Goal: Information Seeking & Learning: Find specific page/section

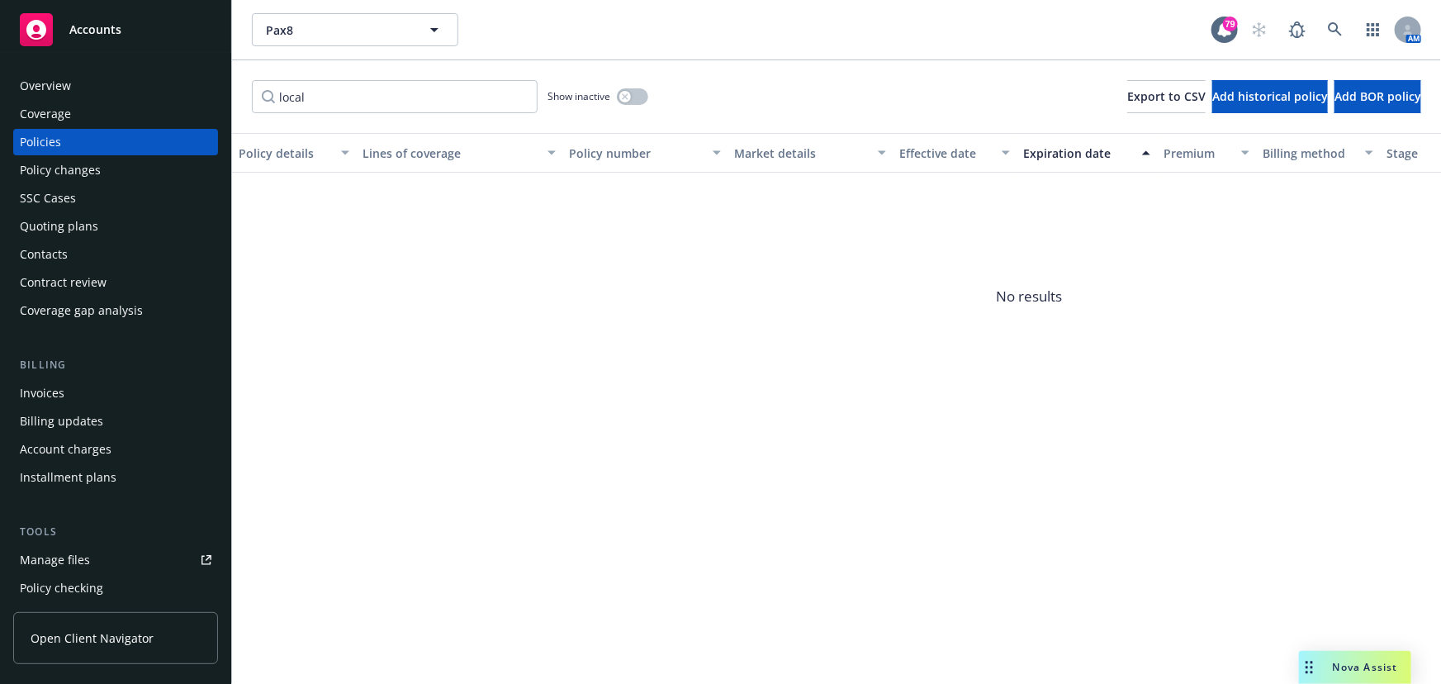
click at [306, 91] on input "local" at bounding box center [395, 96] width 286 height 33
drag, startPoint x: 311, startPoint y: 100, endPoint x: 226, endPoint y: 93, distance: 84.5
click at [226, 93] on div "Accounts Overview Coverage Policies Policy changes SSC Cases Quoting plans Cont…" at bounding box center [720, 342] width 1441 height 684
type input "Peop"
click at [512, 100] on input "Peop" at bounding box center [395, 96] width 286 height 33
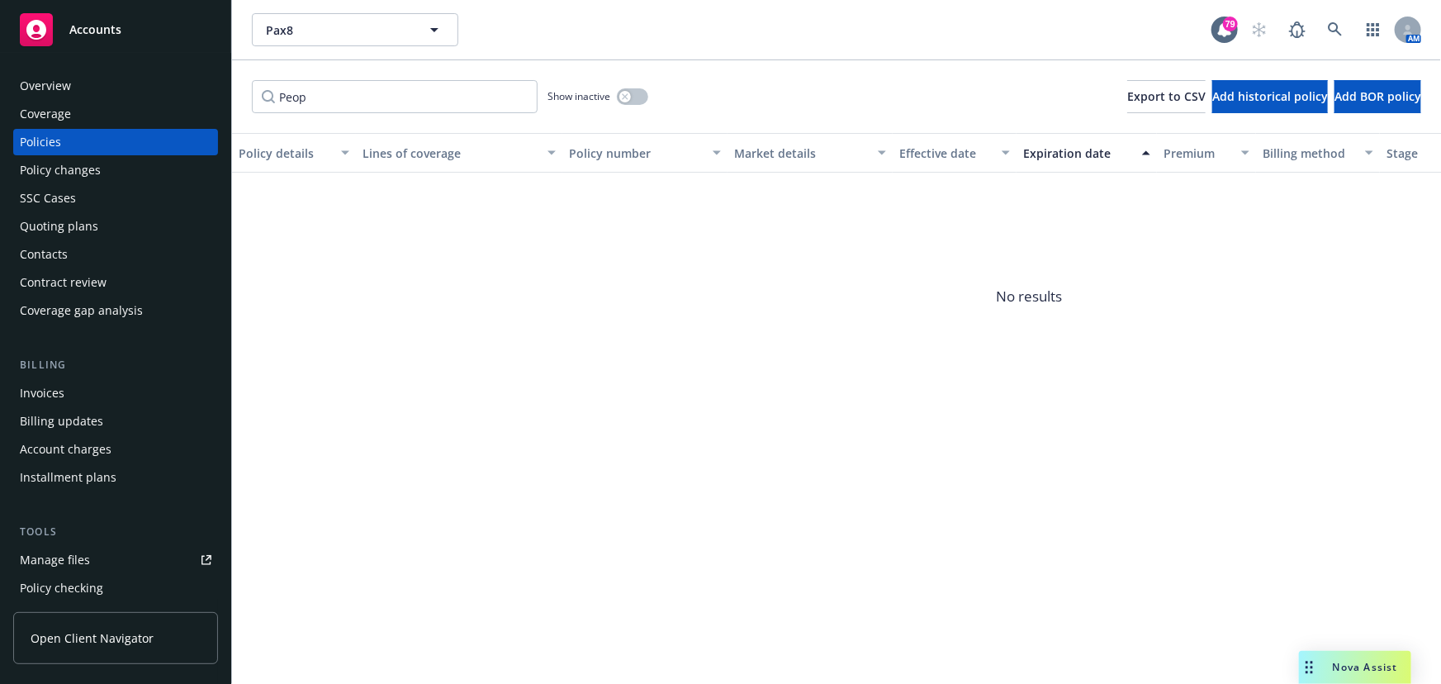
click at [526, 93] on input "Peop" at bounding box center [395, 96] width 286 height 33
click at [521, 93] on input "Peop" at bounding box center [395, 96] width 286 height 33
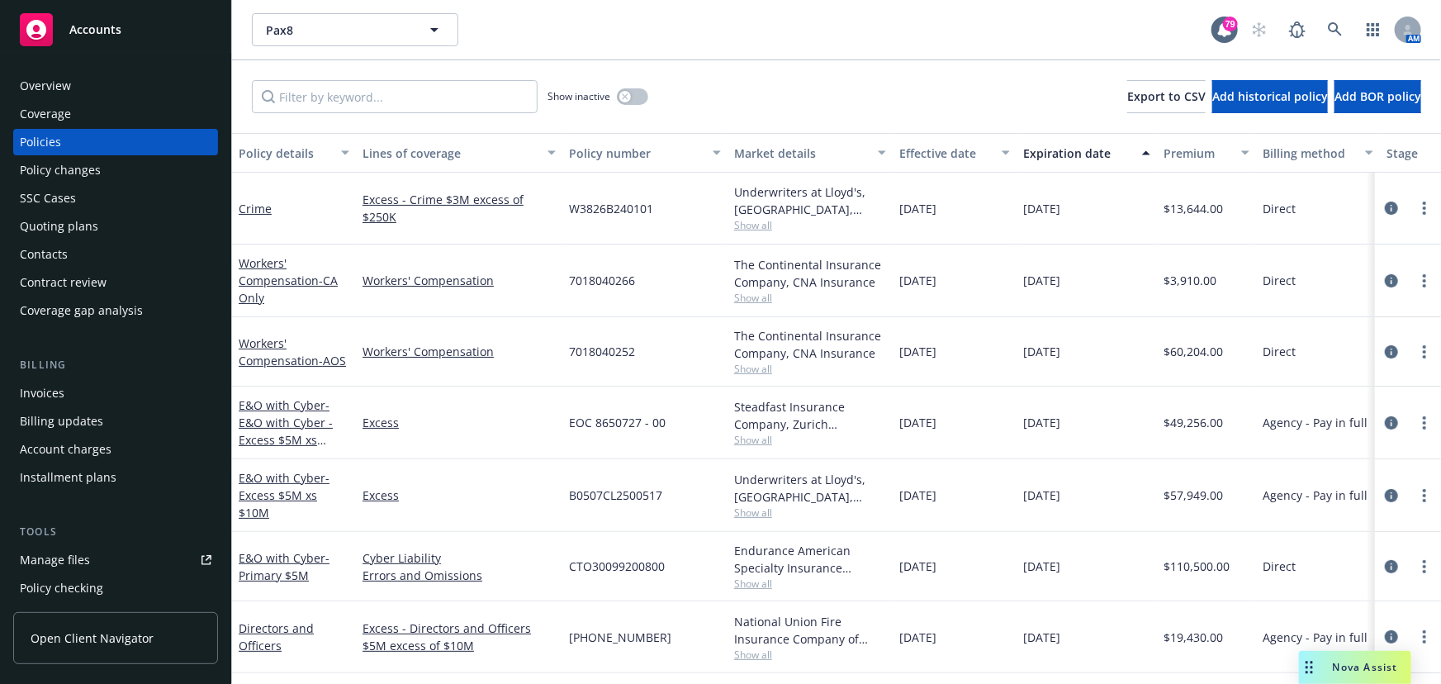
click at [430, 99] on input "Filter by keyword..." at bounding box center [395, 96] width 286 height 33
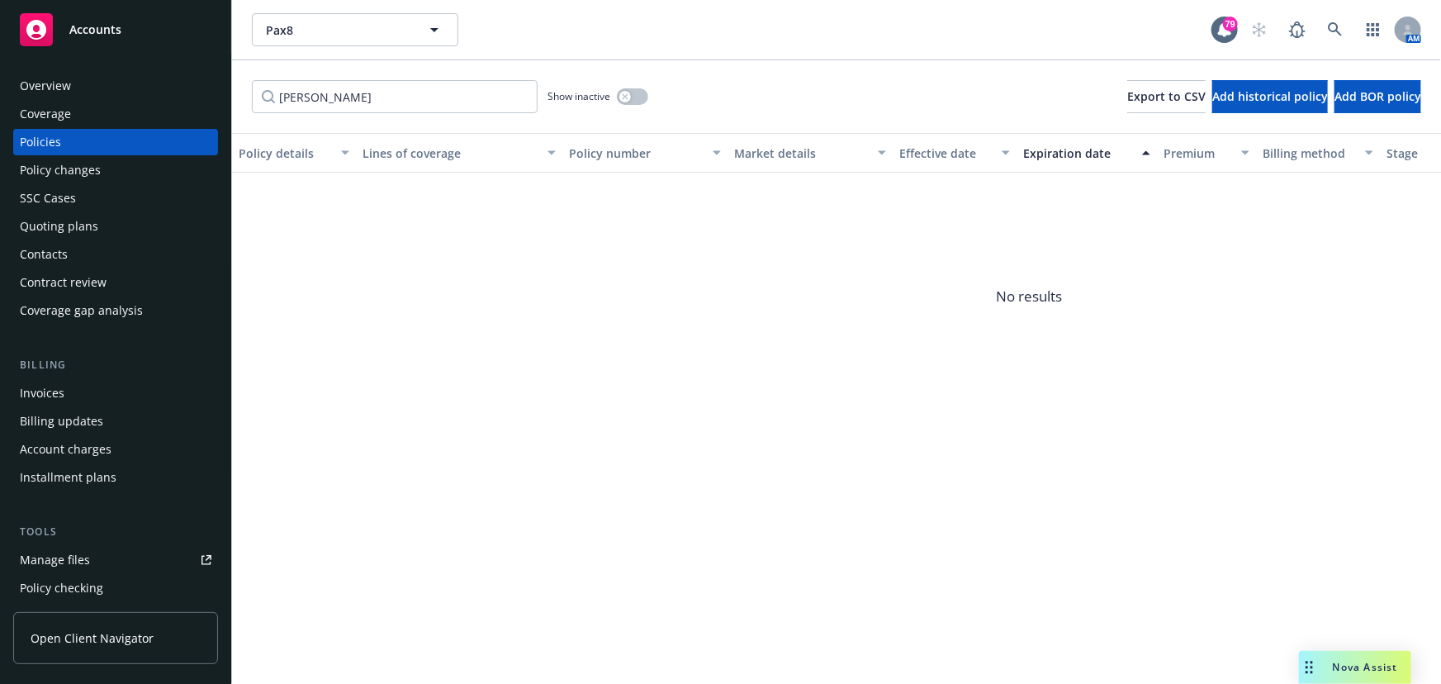
click at [335, 93] on input "[PERSON_NAME]" at bounding box center [395, 96] width 286 height 33
drag, startPoint x: 313, startPoint y: 98, endPoint x: 226, endPoint y: 100, distance: 86.7
click at [226, 100] on div "Accounts Overview Coverage Policies Policy changes SSC Cases Quoting plans Cont…" at bounding box center [720, 342] width 1441 height 684
type input "People"
click at [388, 102] on input "People" at bounding box center [395, 96] width 286 height 33
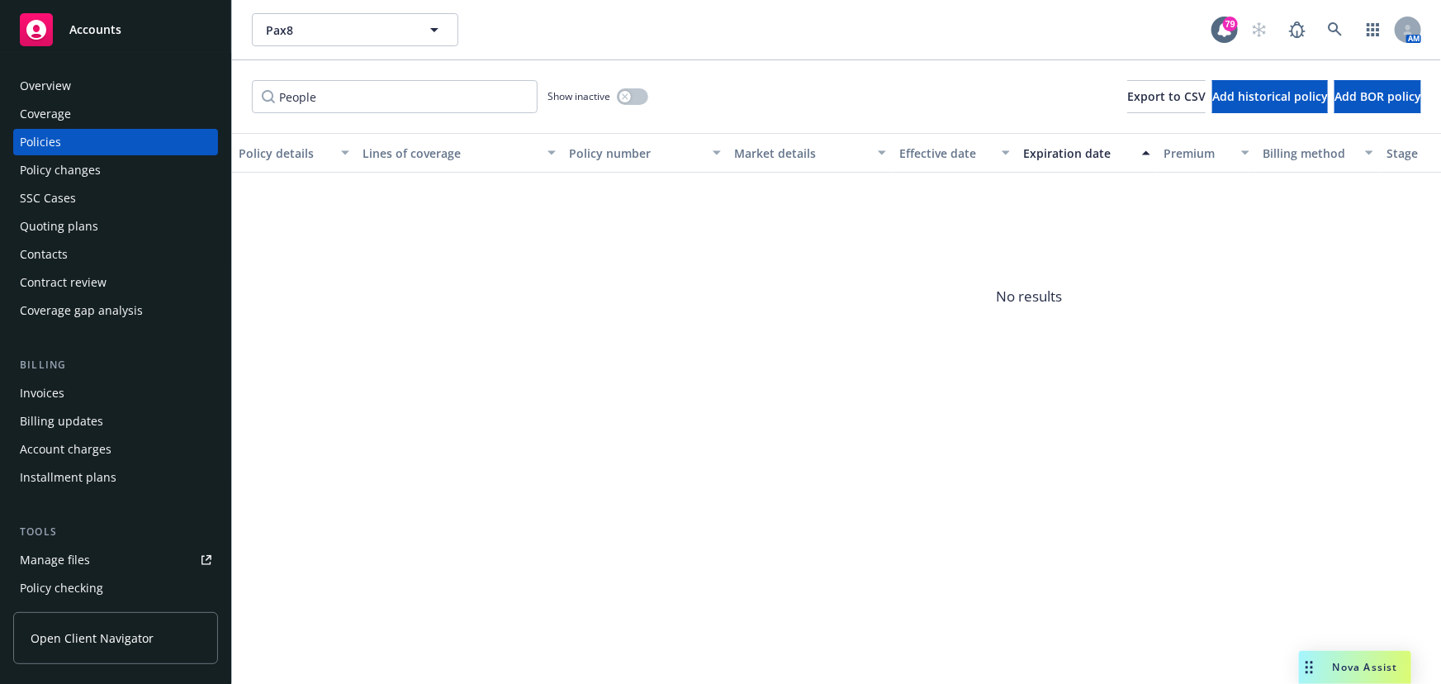
click at [525, 97] on input "People" at bounding box center [395, 96] width 286 height 33
click at [426, 27] on icon "button" at bounding box center [435, 30] width 20 height 20
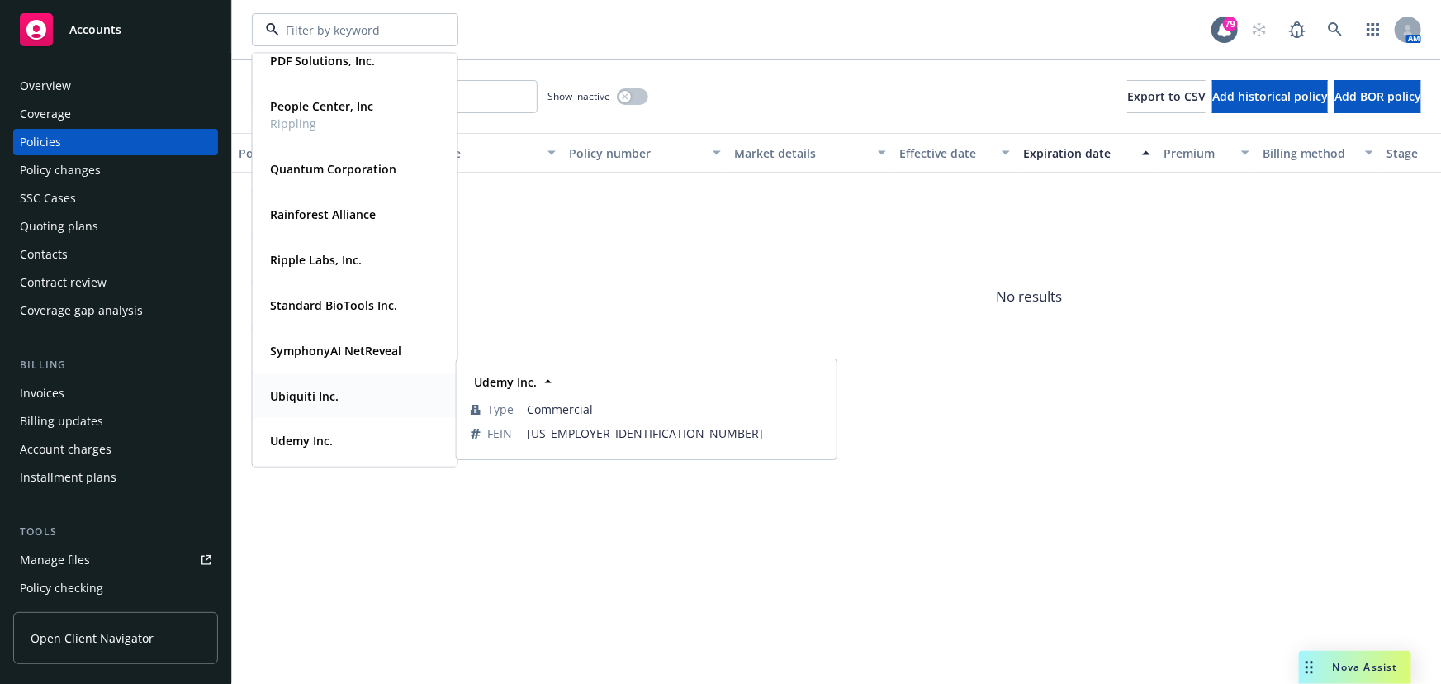
scroll to position [449, 0]
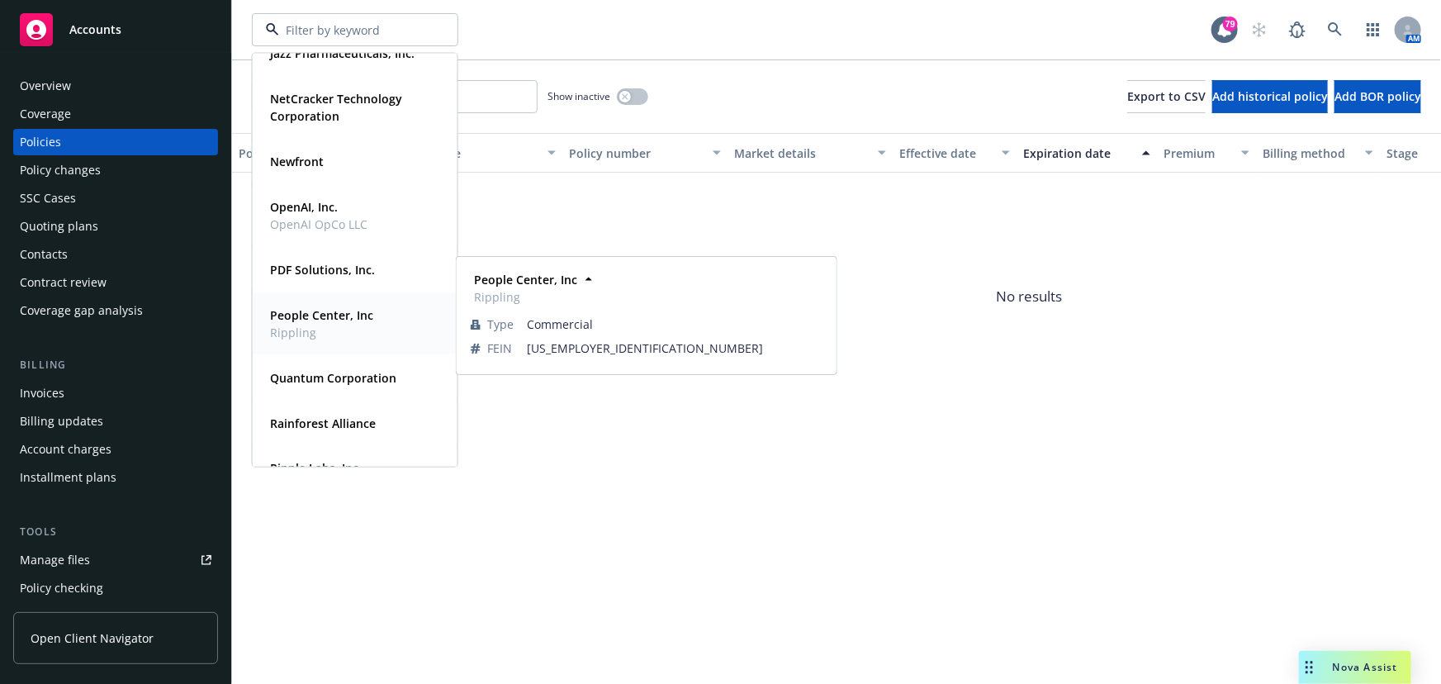
click at [342, 324] on span "Rippling" at bounding box center [321, 332] width 103 height 17
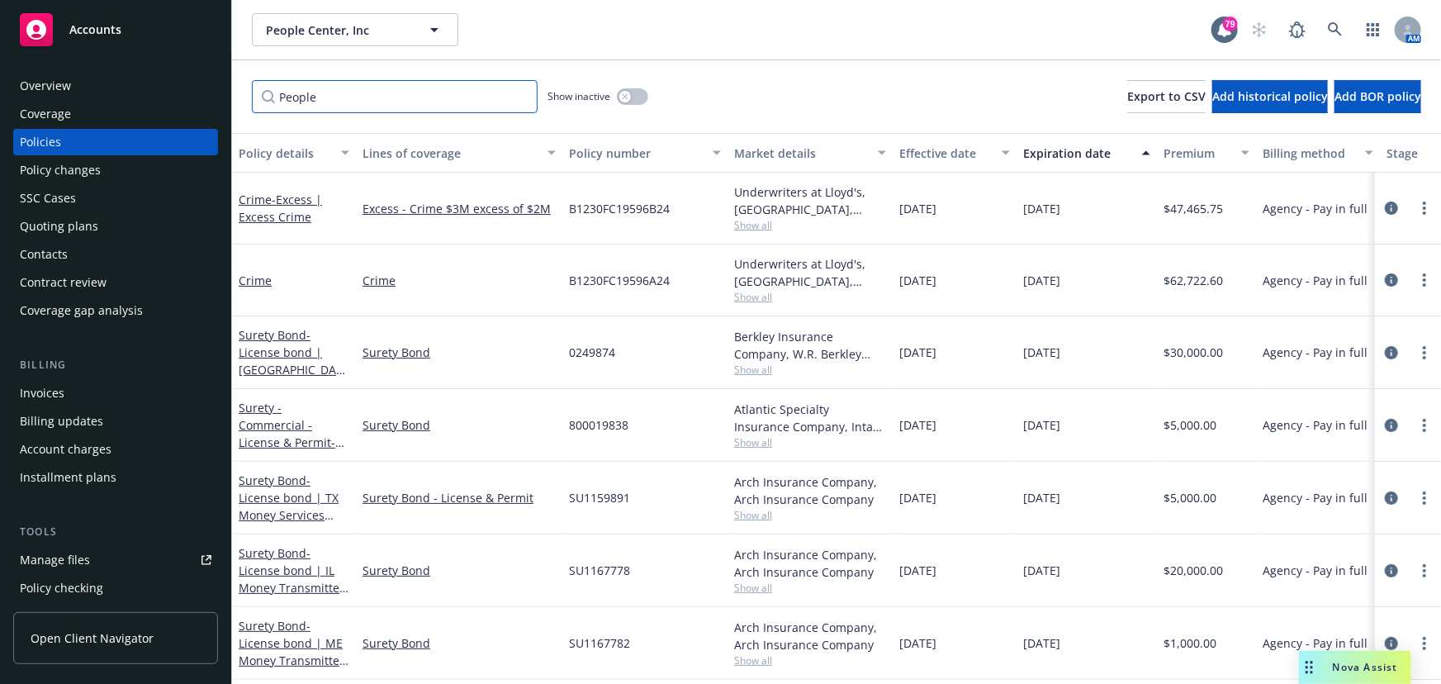
click at [380, 100] on input "People" at bounding box center [395, 96] width 286 height 33
drag, startPoint x: 379, startPoint y: 98, endPoint x: 172, endPoint y: 87, distance: 207.6
click at [172, 87] on div "Accounts Overview Coverage Policies Policy changes SSC Cases Quoting plans Cont…" at bounding box center [720, 342] width 1441 height 684
type input "Umbrella"
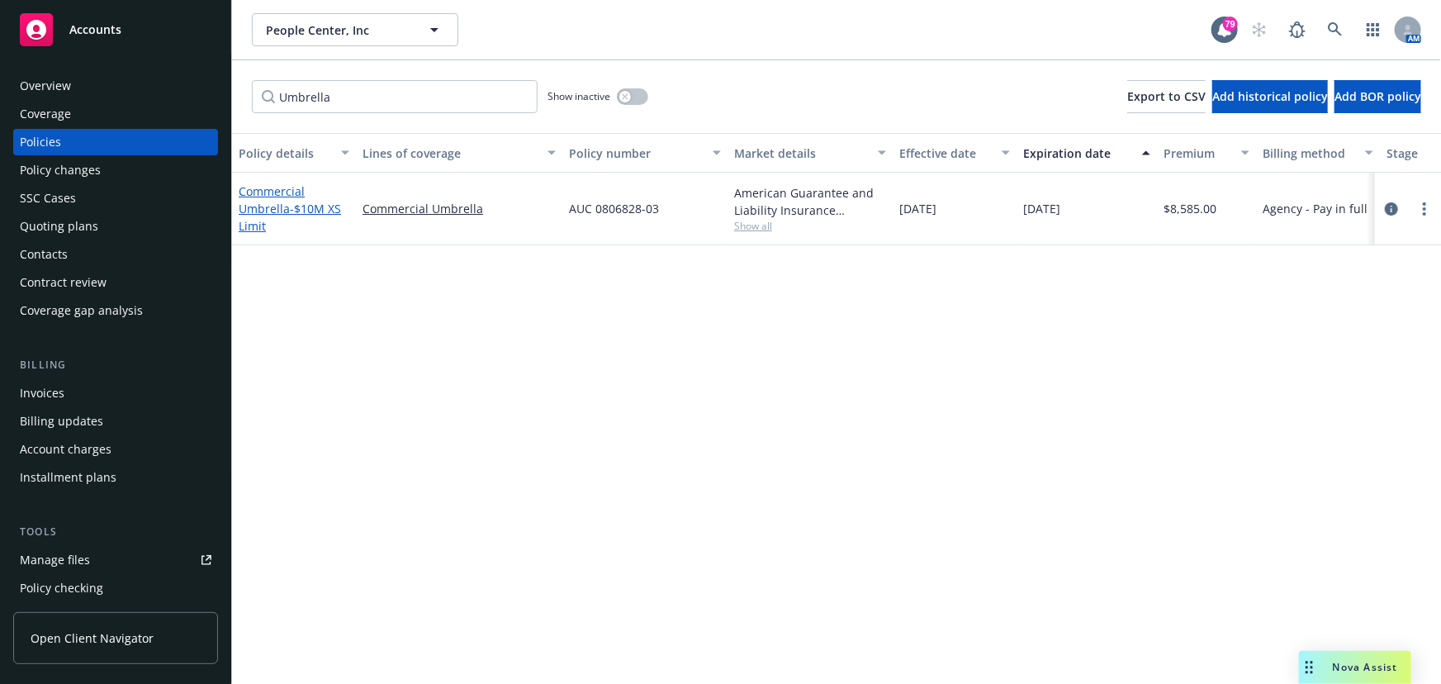
click at [273, 206] on link "Commercial Umbrella - $10M XS Limit" at bounding box center [290, 208] width 102 height 50
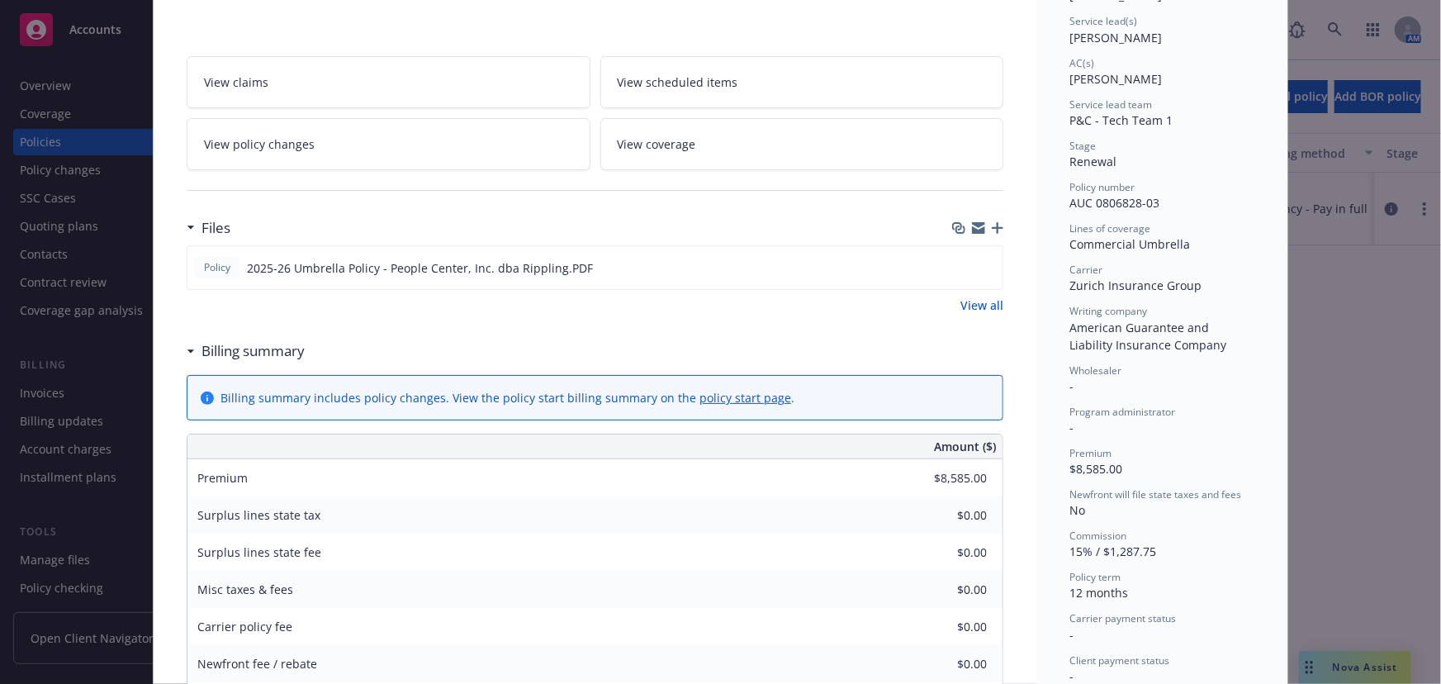
scroll to position [300, 0]
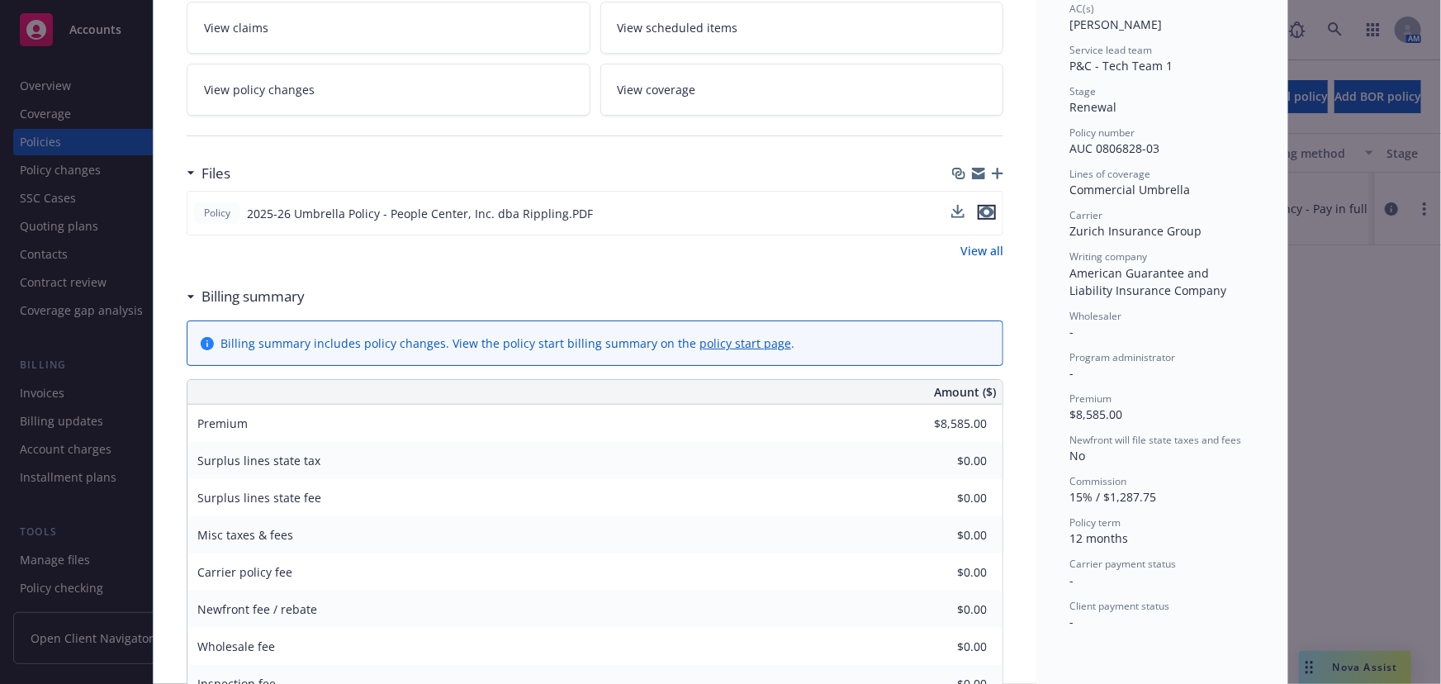
click at [980, 209] on icon "preview file" at bounding box center [987, 212] width 15 height 12
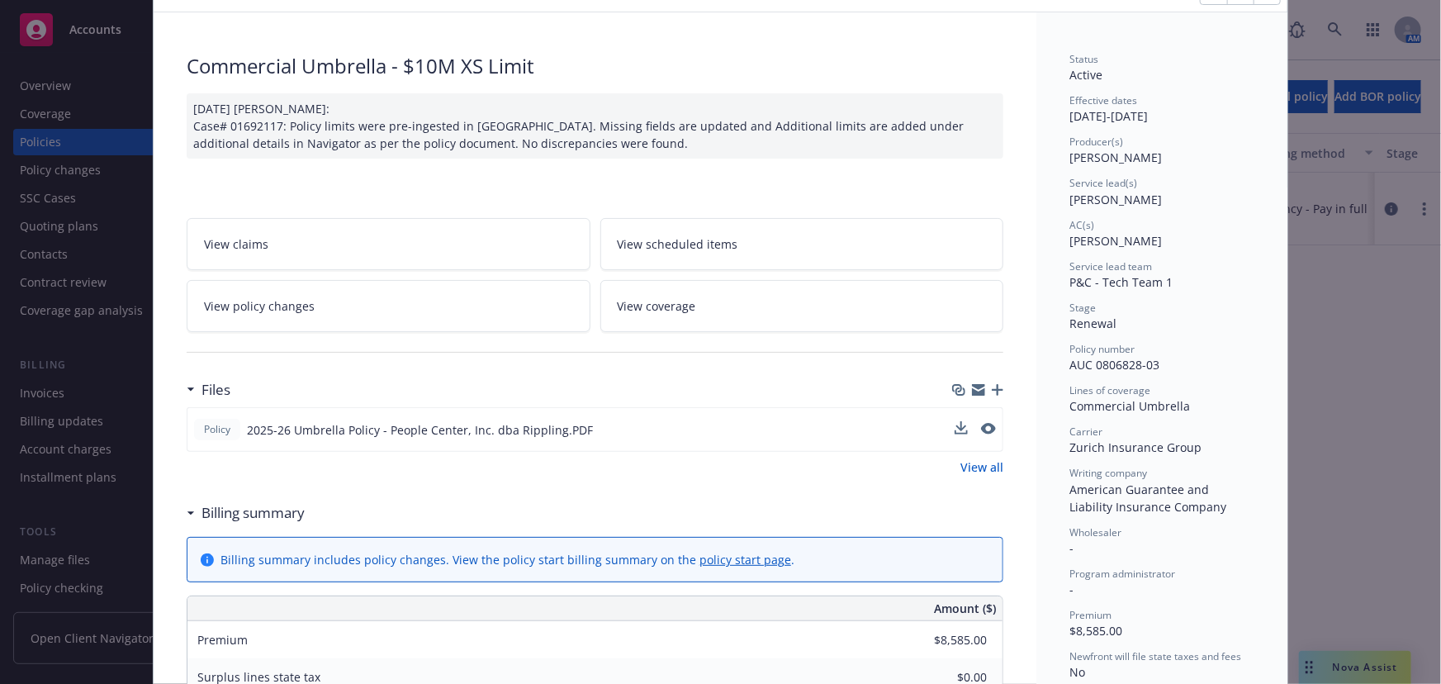
scroll to position [74, 0]
